Goal: Transaction & Acquisition: Purchase product/service

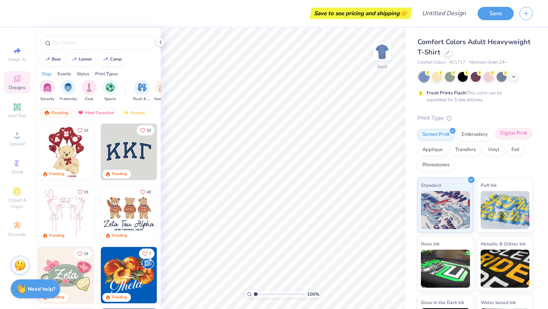
click at [522, 137] on div "Digital Print" at bounding box center [513, 133] width 37 height 11
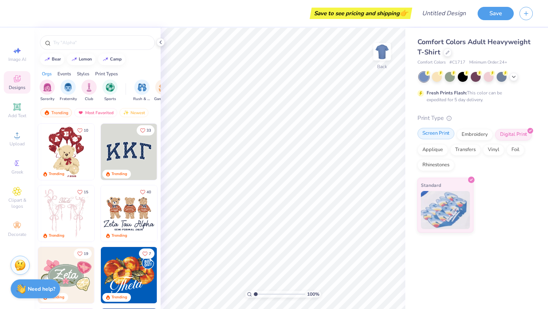
click at [448, 139] on div "Screen Print" at bounding box center [436, 133] width 37 height 11
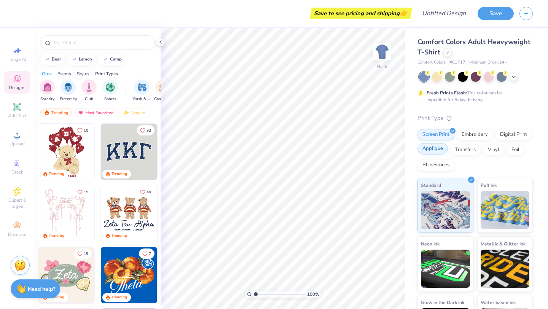
click at [444, 150] on div "Applique" at bounding box center [433, 148] width 30 height 11
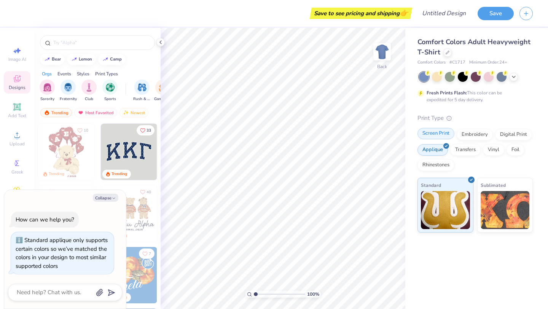
click at [441, 137] on div "Screen Print" at bounding box center [436, 133] width 37 height 11
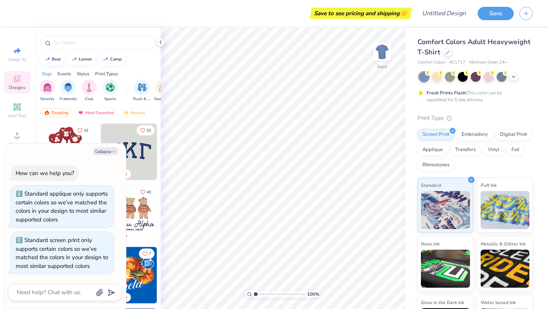
click at [139, 65] on div "bear lemon camp" at bounding box center [97, 59] width 126 height 11
click at [99, 154] on button "Collapse" at bounding box center [106, 151] width 26 height 8
type textarea "x"
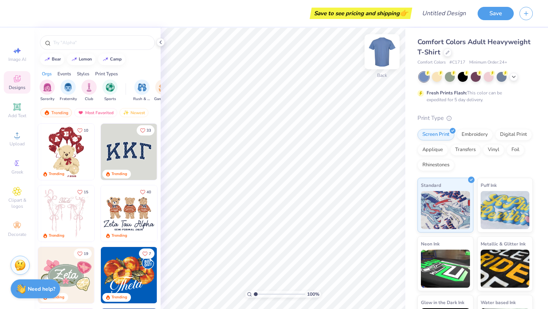
click at [385, 58] on img at bounding box center [382, 52] width 30 height 30
click at [385, 58] on img at bounding box center [382, 51] width 15 height 15
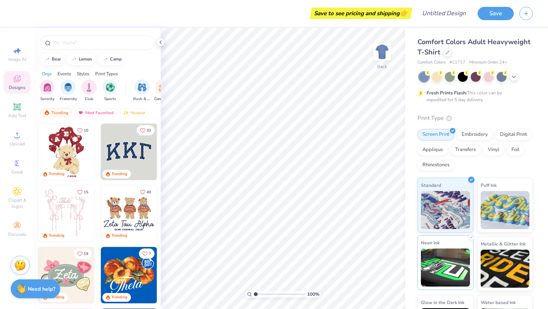
scroll to position [41, 0]
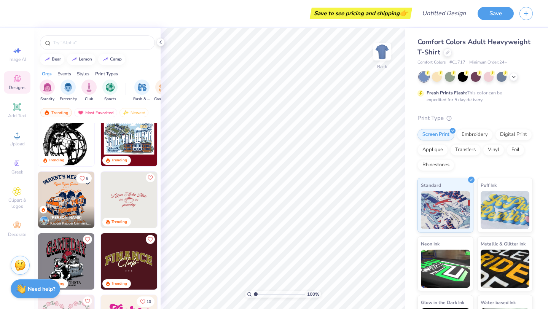
scroll to position [819, 0]
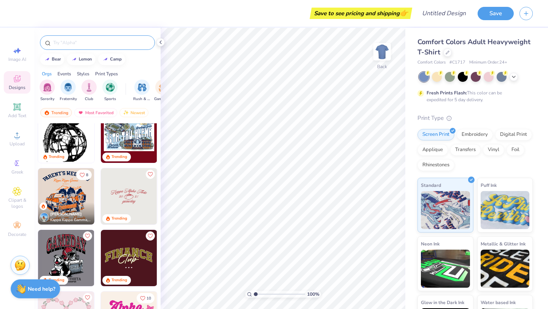
click at [122, 44] on input "text" at bounding box center [101, 43] width 97 height 8
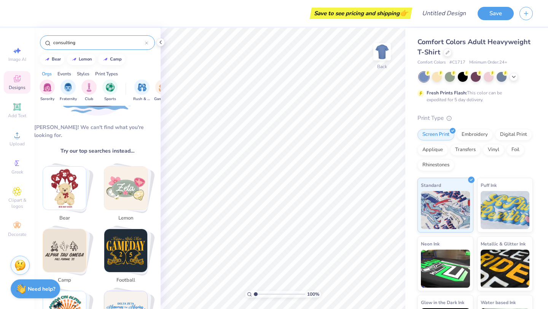
scroll to position [75, 0]
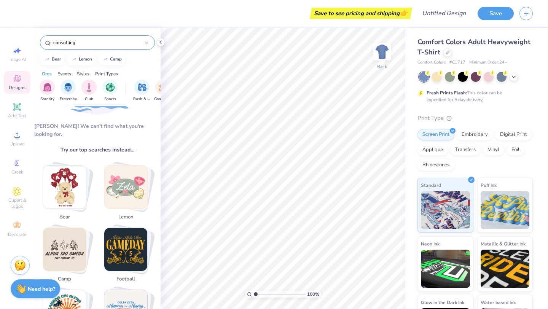
click at [78, 192] on img "Stack Card Button bear" at bounding box center [64, 187] width 43 height 43
type input "bear"
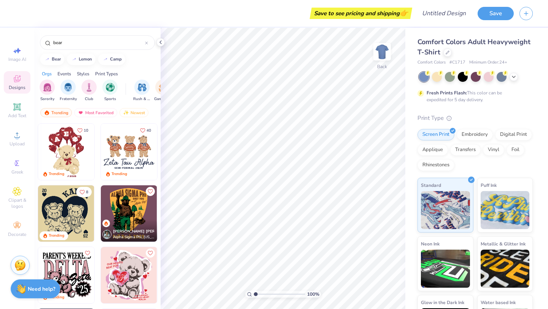
click at [71, 154] on img at bounding box center [66, 152] width 56 height 56
